Goal: Information Seeking & Learning: Check status

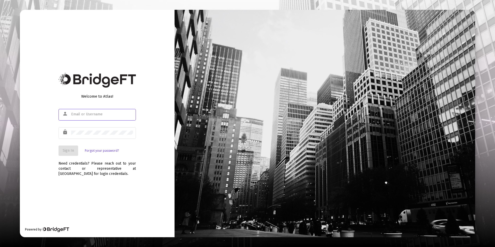
type input "[EMAIL_ADDRESS][DOMAIN_NAME]"
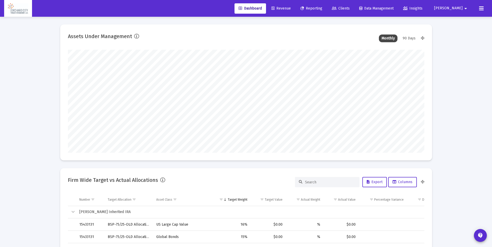
type input "[DATE]"
click at [326, 5] on link "Reporting" at bounding box center [311, 8] width 30 height 10
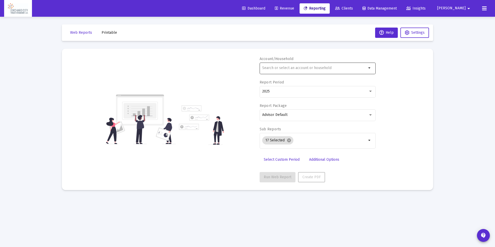
click at [301, 70] on div at bounding box center [314, 68] width 105 height 13
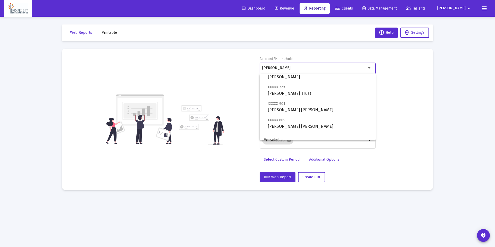
scroll to position [36, 0]
type input "barreto"
click at [390, 113] on div "Account/Household barreto arrow_drop_down Report Period 2025 Report Package Adv…" at bounding box center [248, 120] width 356 height 126
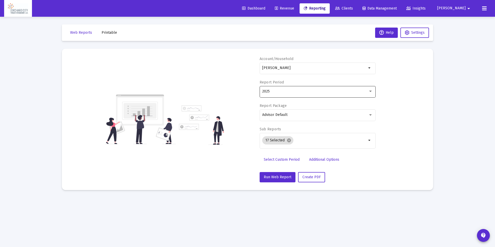
click at [287, 89] on div "2025" at bounding box center [317, 91] width 111 height 13
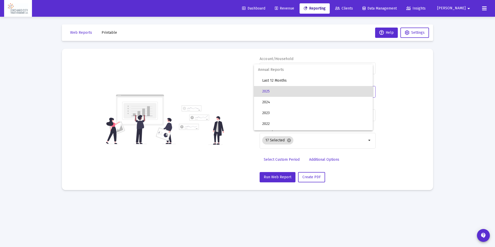
click at [287, 89] on span "2025" at bounding box center [315, 91] width 107 height 11
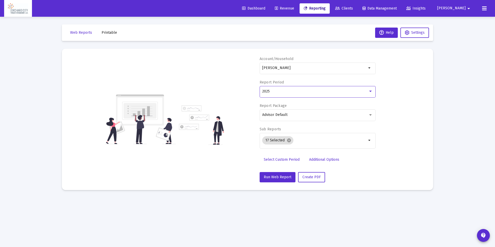
click at [284, 161] on span "Select Custom Period" at bounding box center [282, 160] width 36 height 4
click at [343, 92] on input at bounding box center [347, 92] width 46 height 4
type input "9/30/2025"
click at [296, 106] on div "Report Package Advisor Default" at bounding box center [318, 114] width 116 height 23
click at [288, 94] on div at bounding box center [285, 91] width 46 height 13
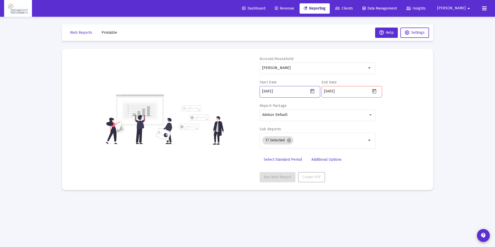
type input "2001-01-20"
click at [326, 167] on div "Account/Household barreto arrow_drop_down Start Date 2001-01-20 End Date 9/30/2…" at bounding box center [318, 120] width 116 height 126
click at [296, 93] on input "2001-01-20" at bounding box center [285, 92] width 46 height 4
click at [346, 91] on input "9/30/2025" at bounding box center [347, 92] width 46 height 4
drag, startPoint x: 346, startPoint y: 91, endPoint x: 320, endPoint y: 91, distance: 26.1
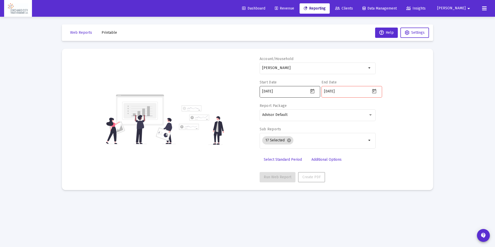
click at [320, 91] on div "Start Date 2001-01-20 End Date 9/30/2025" at bounding box center [318, 91] width 116 height 23
type input "2025-09-30"
click at [385, 115] on div "Account/Household barreto arrow_drop_down Start Date 2001-01-20 End Date 2025-0…" at bounding box center [248, 120] width 356 height 126
click at [313, 92] on icon "Open calendar" at bounding box center [313, 91] width 4 height 5
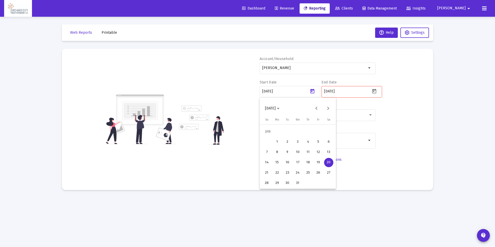
click at [283, 93] on div at bounding box center [247, 123] width 495 height 247
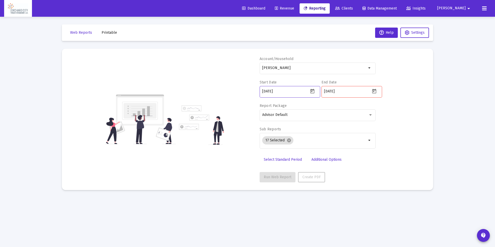
drag, startPoint x: 284, startPoint y: 92, endPoint x: 247, endPoint y: 91, distance: 36.9
click at [247, 91] on div "Account/Household barreto arrow_drop_down Start Date 2001-01-20 End Date 2025-0…" at bounding box center [248, 120] width 356 height 126
type input "[DATE]"
click at [383, 168] on div "Account/Household barreto arrow_drop_down Start Date 2025-01-01 End Date 2025-0…" at bounding box center [248, 120] width 356 height 126
click at [349, 91] on input "2025-09-30" at bounding box center [347, 92] width 46 height 4
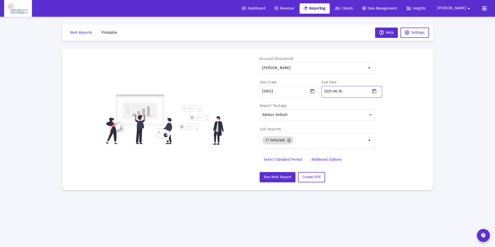
type input "[DATE]"
click at [268, 179] on span "Run Web Report" at bounding box center [278, 177] width 28 height 4
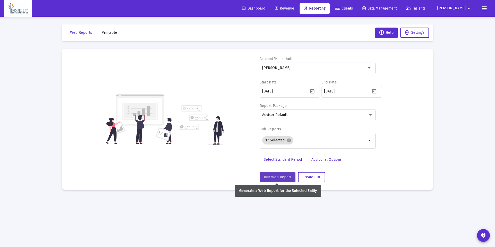
click at [281, 177] on span "Run Web Report" at bounding box center [278, 177] width 28 height 4
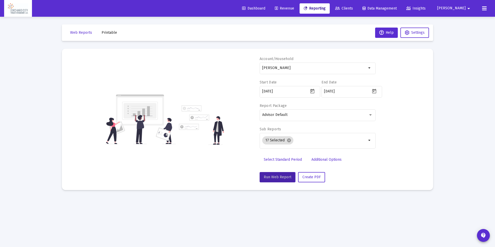
drag, startPoint x: 236, startPoint y: 166, endPoint x: 261, endPoint y: 184, distance: 30.4
click at [237, 166] on div "Account/Household barreto arrow_drop_down Start Date 2025-01-01 End Date 2025-0…" at bounding box center [248, 120] width 356 height 126
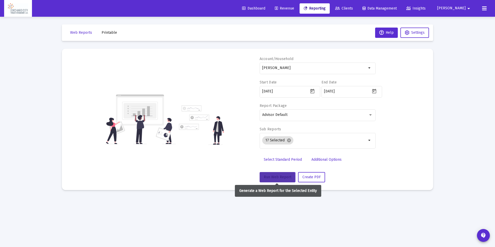
click at [271, 179] on span "Run Web Report" at bounding box center [278, 177] width 28 height 4
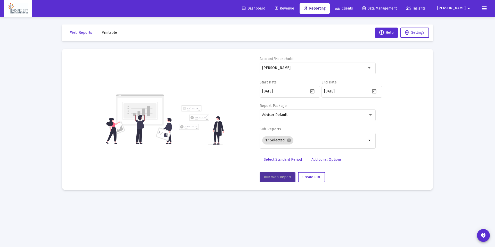
click at [271, 179] on span "Run Web Report" at bounding box center [278, 177] width 28 height 4
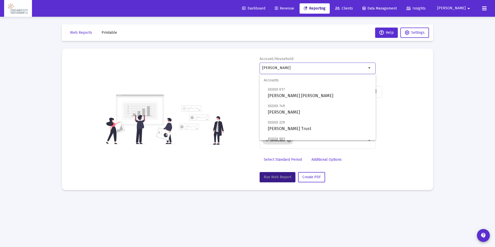
click at [358, 70] on input "barreto" at bounding box center [314, 68] width 105 height 4
click at [419, 58] on div "Account/Household barreto arrow_drop_down Start Date 2025-01-01 End Date 2025-0…" at bounding box center [248, 120] width 356 height 126
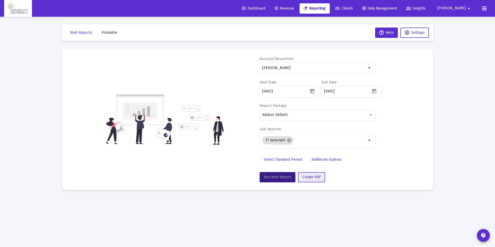
click at [314, 178] on span "Create PDF" at bounding box center [312, 177] width 18 height 4
click at [285, 178] on span "Run Web Report" at bounding box center [278, 177] width 28 height 4
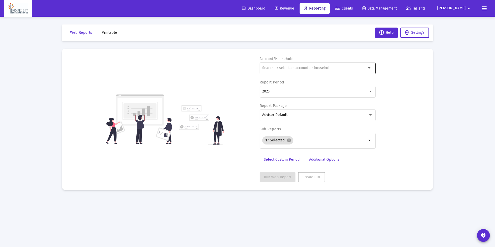
click at [306, 65] on div at bounding box center [314, 68] width 105 height 13
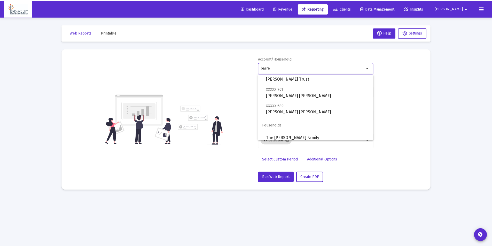
scroll to position [54, 0]
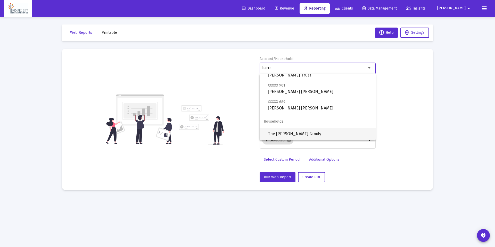
click at [313, 134] on span "The [PERSON_NAME] Family" at bounding box center [320, 134] width 104 height 12
type input "The [PERSON_NAME] Family"
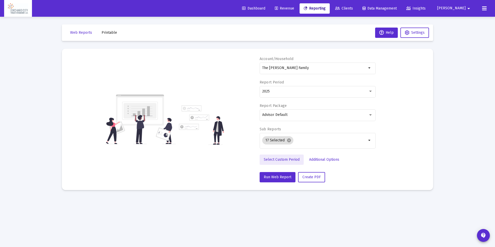
click at [284, 161] on span "Select Custom Period" at bounding box center [282, 160] width 36 height 4
click at [286, 97] on div at bounding box center [285, 91] width 46 height 13
click at [288, 93] on input at bounding box center [285, 92] width 46 height 4
click at [309, 91] on button "Open calendar" at bounding box center [312, 90] width 7 height 7
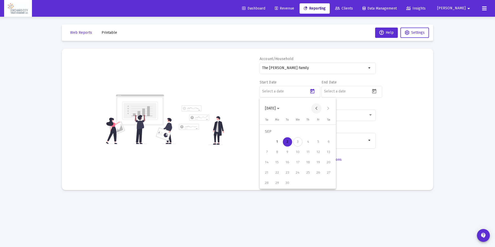
click at [316, 109] on button "Previous month" at bounding box center [316, 108] width 10 height 10
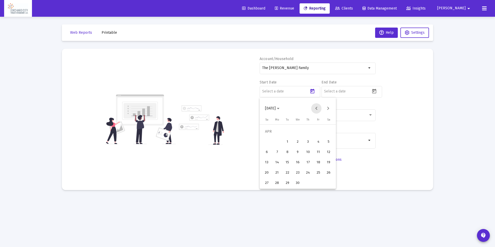
click at [316, 109] on button "Previous month" at bounding box center [316, 108] width 10 height 10
click at [297, 132] on div "1" at bounding box center [297, 131] width 9 height 9
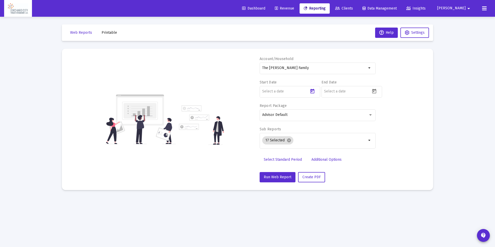
type input "[DATE]"
click at [352, 91] on input at bounding box center [347, 92] width 46 height 4
click at [374, 92] on icon "Open calendar" at bounding box center [375, 91] width 4 height 5
click at [380, 108] on button "Previous month" at bounding box center [378, 108] width 10 height 10
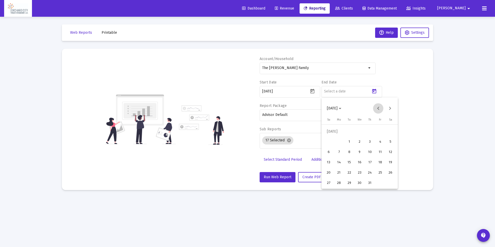
click at [380, 108] on button "Previous month" at bounding box center [378, 108] width 10 height 10
click at [340, 181] on div "30" at bounding box center [339, 183] width 9 height 9
type input "[DATE]"
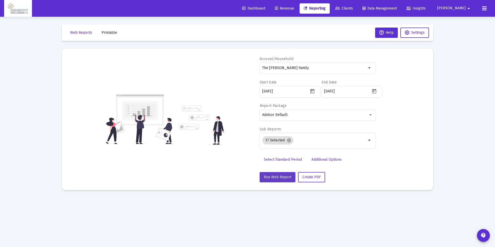
click at [275, 177] on span "Run Web Report" at bounding box center [278, 177] width 28 height 4
select select "View 6 months"
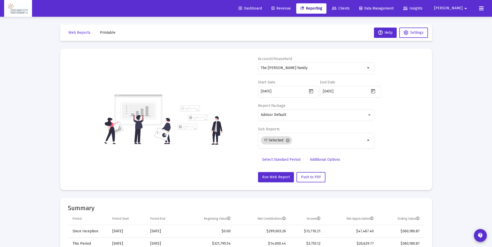
scroll to position [26, 0]
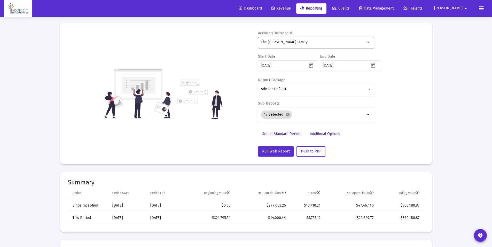
click at [305, 41] on input "The [PERSON_NAME] Family" at bounding box center [313, 42] width 105 height 4
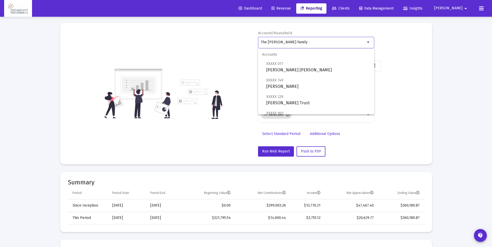
drag, startPoint x: 305, startPoint y: 41, endPoint x: 190, endPoint y: 40, distance: 115.6
click at [190, 40] on div "Account/Household The [PERSON_NAME] Family arrow_drop_down Start Date [DATE] En…" at bounding box center [246, 94] width 356 height 126
type input "[PERSON_NAME]"
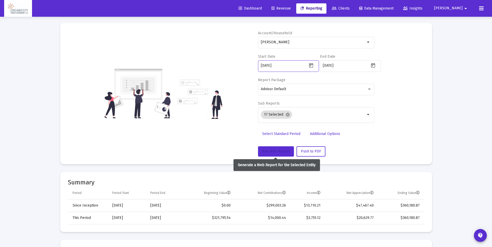
drag, startPoint x: 276, startPoint y: 150, endPoint x: 283, endPoint y: 162, distance: 13.8
click at [276, 150] on span "Run Web Report" at bounding box center [276, 151] width 28 height 4
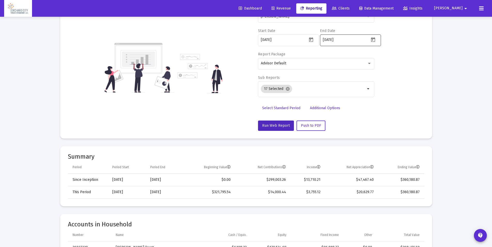
scroll to position [0, 0]
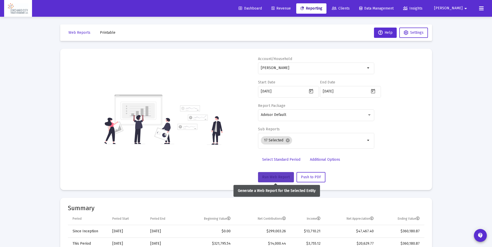
click at [269, 177] on span "Run Web Report" at bounding box center [276, 177] width 28 height 4
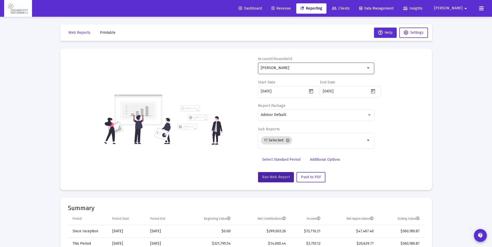
click at [370, 68] on mat-icon "arrow_drop_down" at bounding box center [368, 68] width 6 height 6
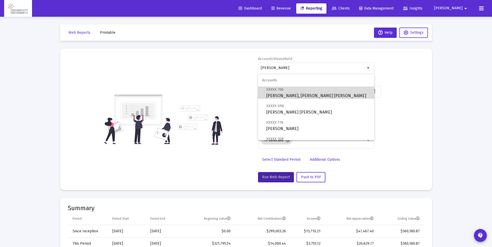
scroll to position [54, 0]
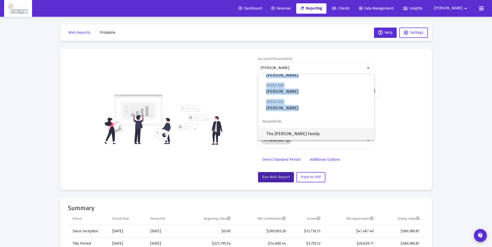
drag, startPoint x: 370, startPoint y: 92, endPoint x: 334, endPoint y: 131, distance: 53.9
click at [371, 121] on div "Accounts XXXXX 706 [PERSON_NAME], [PERSON_NAME] IRA XXXXX 098 [PERSON_NAME] [PE…" at bounding box center [316, 107] width 116 height 66
click at [297, 131] on span "The [PERSON_NAME] Family" at bounding box center [318, 134] width 104 height 12
type input "The [PERSON_NAME] Family"
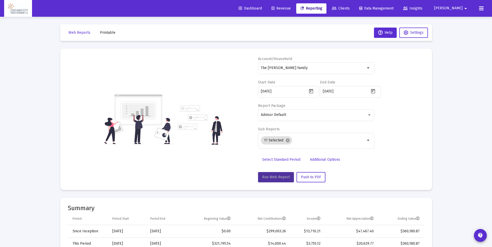
click at [276, 179] on span "Run Web Report" at bounding box center [276, 177] width 28 height 4
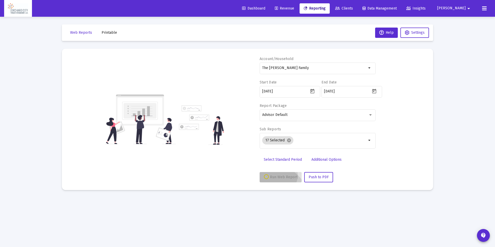
select select "View 6 months"
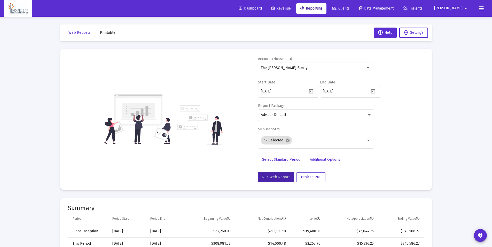
scroll to position [26, 0]
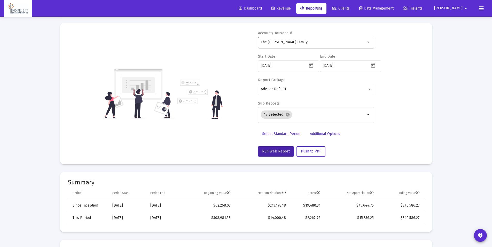
click at [308, 42] on input "The [PERSON_NAME] Family" at bounding box center [313, 42] width 105 height 4
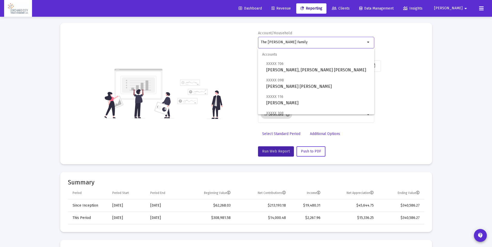
drag, startPoint x: 307, startPoint y: 42, endPoint x: 211, endPoint y: 36, distance: 96.4
click at [211, 36] on div "Account/Household The [PERSON_NAME] Family arrow_drop_down Start Date [DATE] En…" at bounding box center [246, 94] width 356 height 126
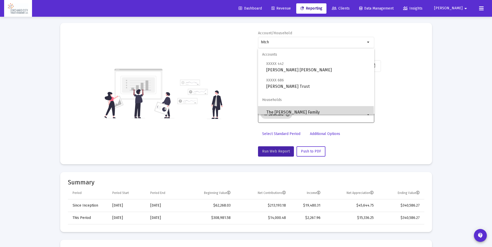
click at [316, 111] on span "The [PERSON_NAME] Family" at bounding box center [318, 112] width 104 height 12
type input "The [PERSON_NAME] Family"
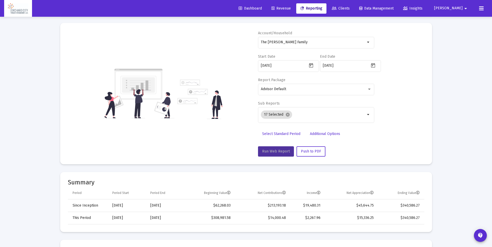
click at [280, 153] on span "Run Web Report" at bounding box center [276, 151] width 28 height 4
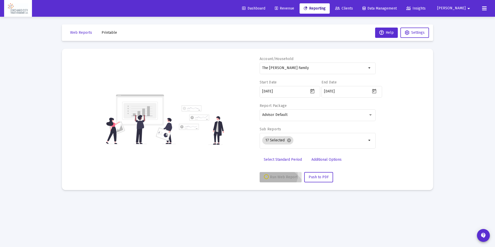
select select "View 6 months"
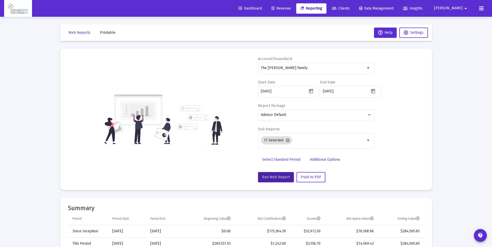
scroll to position [26, 0]
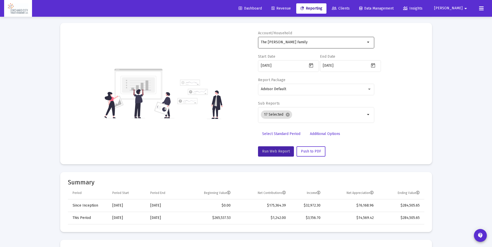
click at [312, 41] on input "The [PERSON_NAME] Family" at bounding box center [313, 42] width 105 height 4
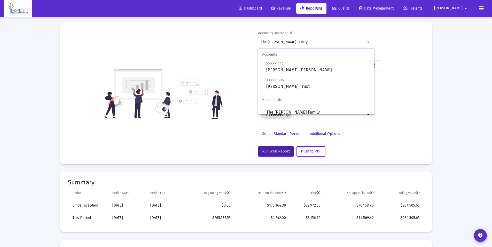
click at [208, 41] on div "Account/Household The [PERSON_NAME] Family arrow_drop_down Start Date [DATE] En…" at bounding box center [246, 94] width 356 height 126
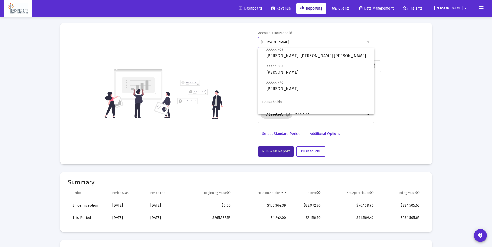
scroll to position [54, 0]
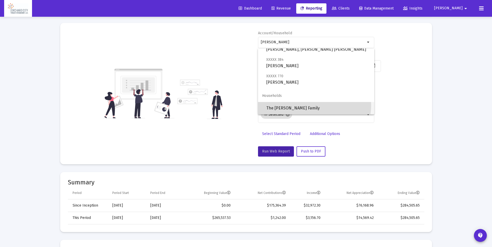
click at [315, 105] on span "The [PERSON_NAME] Family" at bounding box center [318, 108] width 104 height 12
type input "The [PERSON_NAME] Family"
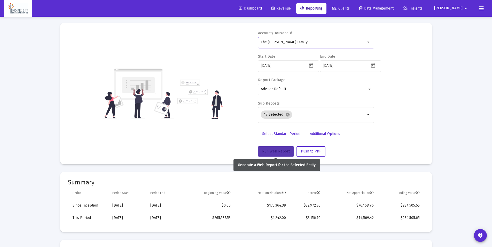
click at [275, 151] on span "Run Web Report" at bounding box center [276, 151] width 28 height 4
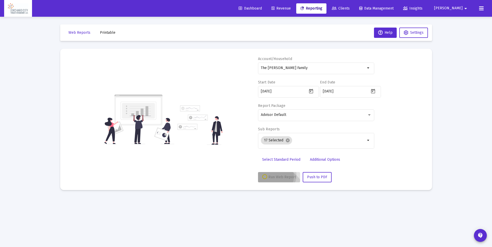
scroll to position [0, 0]
select select "View 6 months"
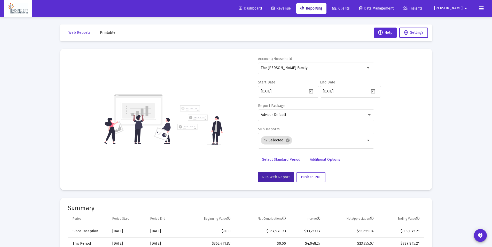
drag, startPoint x: 297, startPoint y: 68, endPoint x: 231, endPoint y: 67, distance: 66.3
click at [231, 68] on div "Account/Household The [PERSON_NAME] Family arrow_drop_down Start Date [DATE] En…" at bounding box center [246, 120] width 356 height 126
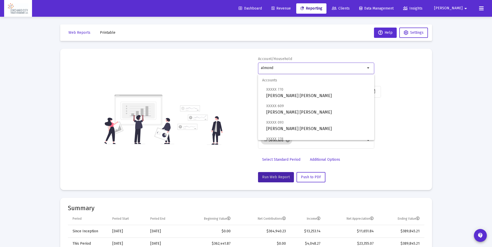
scroll to position [37, 0]
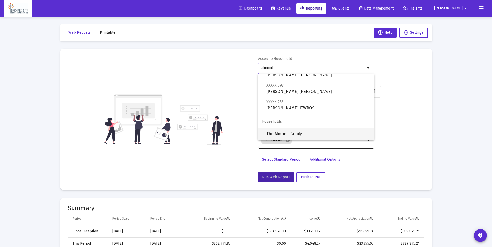
drag, startPoint x: 302, startPoint y: 134, endPoint x: 298, endPoint y: 141, distance: 7.9
click at [302, 134] on span "The Almond Family" at bounding box center [318, 134] width 104 height 12
type input "The Almond Family"
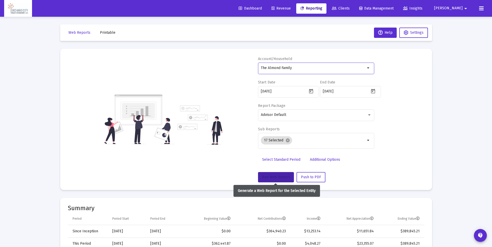
drag, startPoint x: 275, startPoint y: 176, endPoint x: 310, endPoint y: 178, distance: 34.9
click at [276, 176] on span "Run Web Report" at bounding box center [276, 177] width 28 height 4
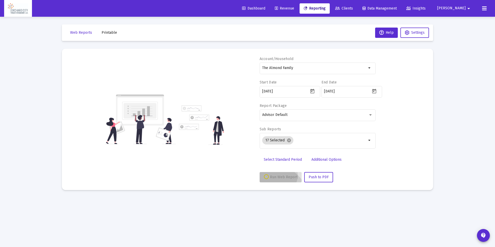
select select "View 6 months"
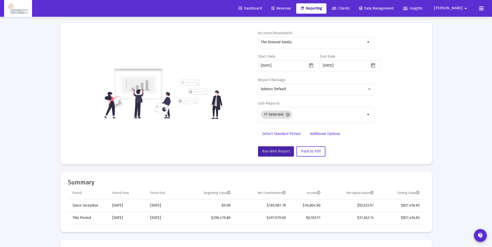
scroll to position [0, 0]
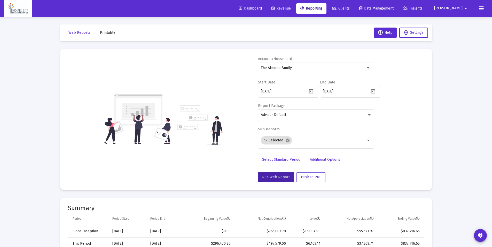
drag, startPoint x: 306, startPoint y: 68, endPoint x: 235, endPoint y: 66, distance: 71.0
click at [235, 66] on div "Account/Household The Almond Family arrow_drop_down Start Date [DATE] End Date …" at bounding box center [246, 120] width 356 height 126
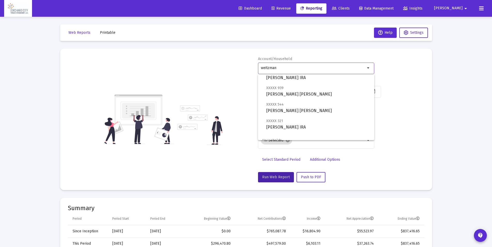
scroll to position [54, 0]
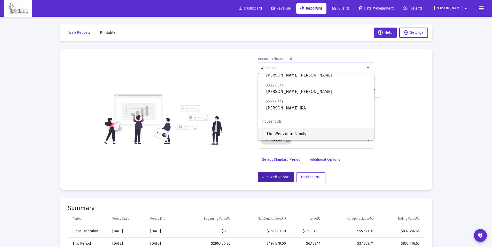
click at [317, 133] on span "The Weitzman Family" at bounding box center [318, 134] width 104 height 12
type input "The Weitzman Family"
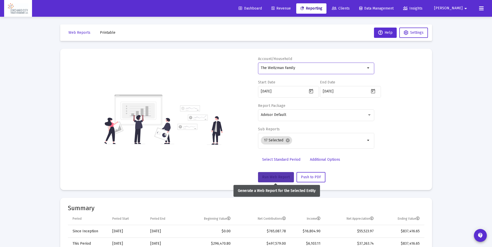
click at [280, 175] on span "Run Web Report" at bounding box center [276, 177] width 28 height 4
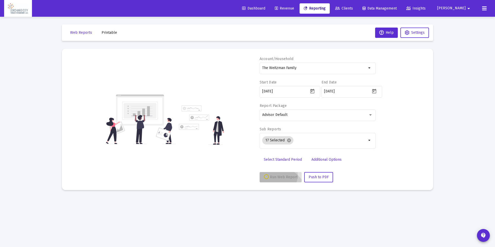
select select "View 6 months"
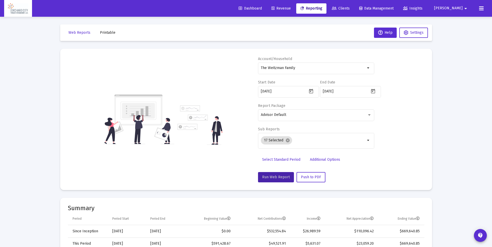
scroll to position [26, 0]
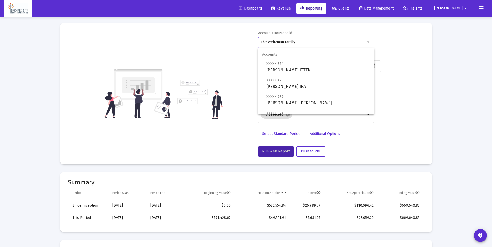
drag, startPoint x: 313, startPoint y: 41, endPoint x: 241, endPoint y: 39, distance: 71.3
click at [241, 39] on div "Account/Household The Weitzman Family arrow_drop_down Start Date [DATE] End Dat…" at bounding box center [246, 94] width 356 height 126
drag, startPoint x: 406, startPoint y: 70, endPoint x: 385, endPoint y: 3, distance: 70.3
click at [406, 70] on div "Account/Household The Weitzman Family arrow_drop_down Start Date [DATE] End Dat…" at bounding box center [246, 94] width 356 height 126
